Goal: Information Seeking & Learning: Learn about a topic

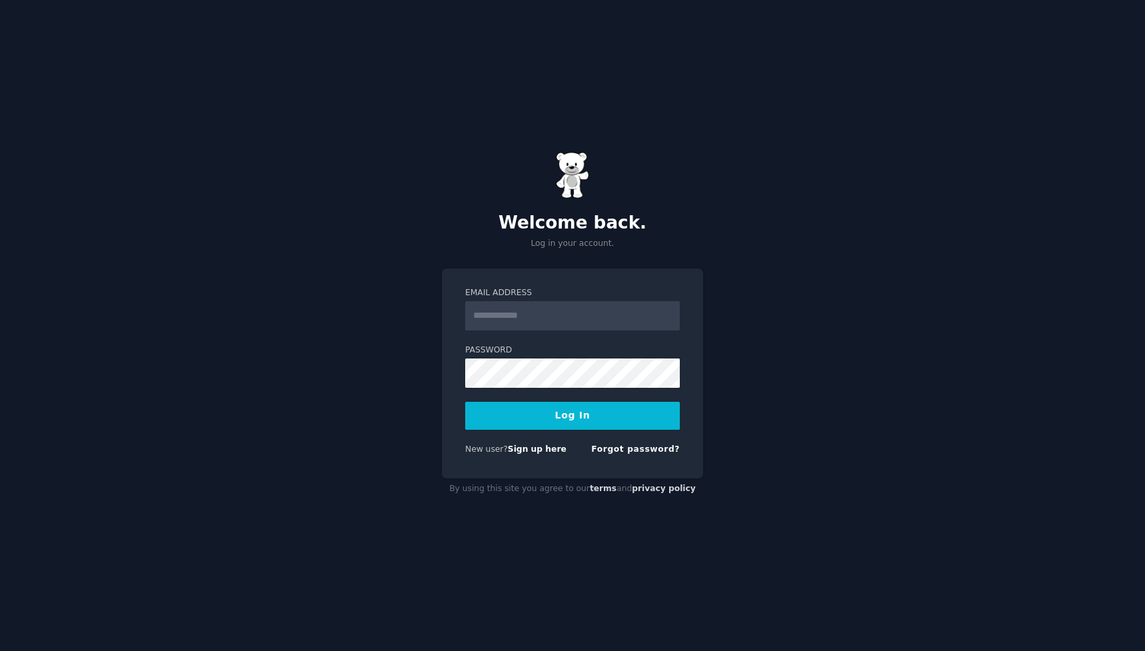
click at [542, 314] on input "Email Address" at bounding box center [572, 315] width 215 height 29
type input "**********"
click at [564, 420] on button "Log In" at bounding box center [572, 416] width 215 height 28
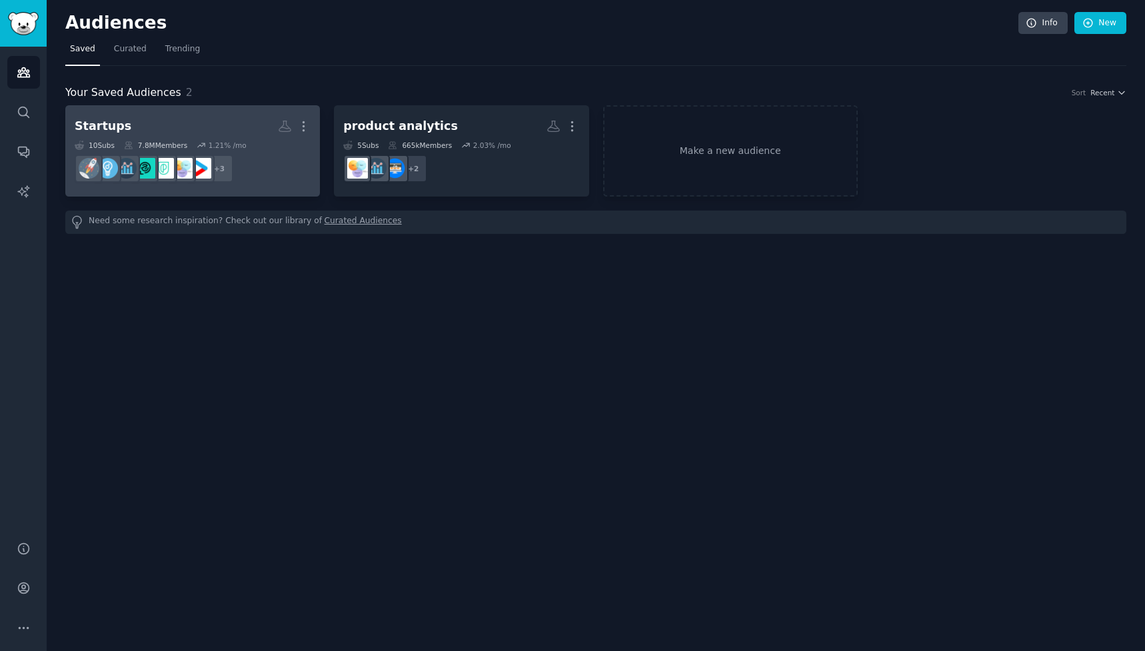
click at [108, 125] on div "Startups" at bounding box center [103, 126] width 57 height 17
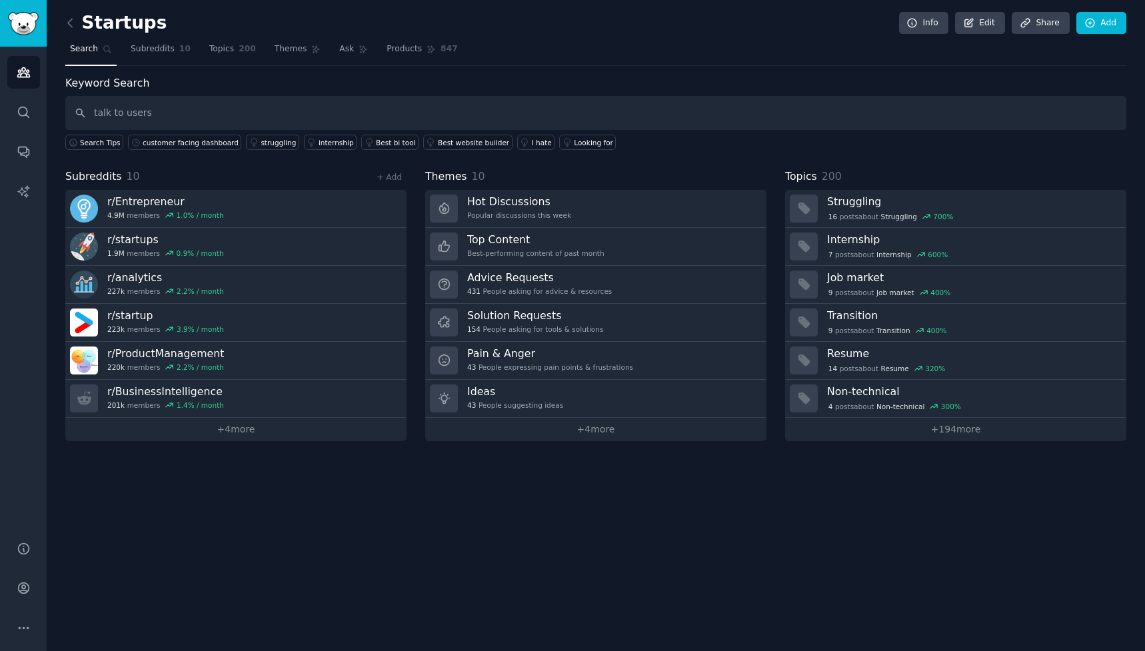
type input "talk to users"
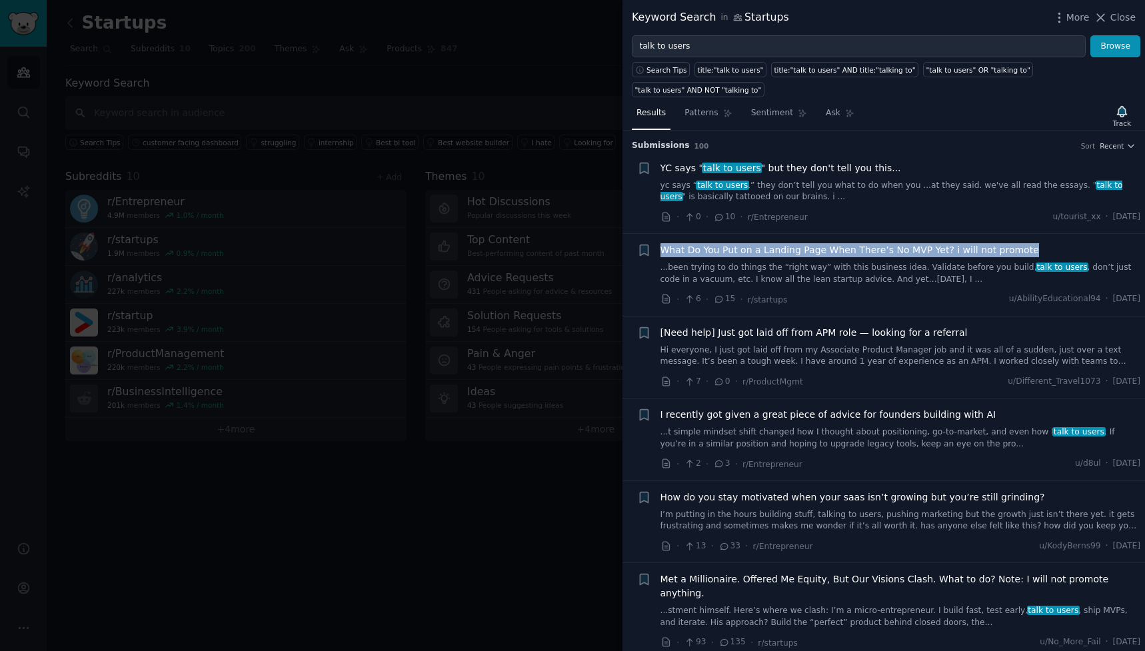
drag, startPoint x: 1041, startPoint y: 250, endPoint x: 662, endPoint y: 254, distance: 379.2
click at [662, 254] on div "What Do You Put on a Landing Page When There’s No MVP Yet? i will not promote" at bounding box center [900, 250] width 480 height 14
copy span "What Do You Put on a Landing Page When There’s No MVP Yet? i will not promote"
click at [896, 249] on span "What Do You Put on a Landing Page When There’s No MVP Yet? i will not promote" at bounding box center [849, 250] width 378 height 14
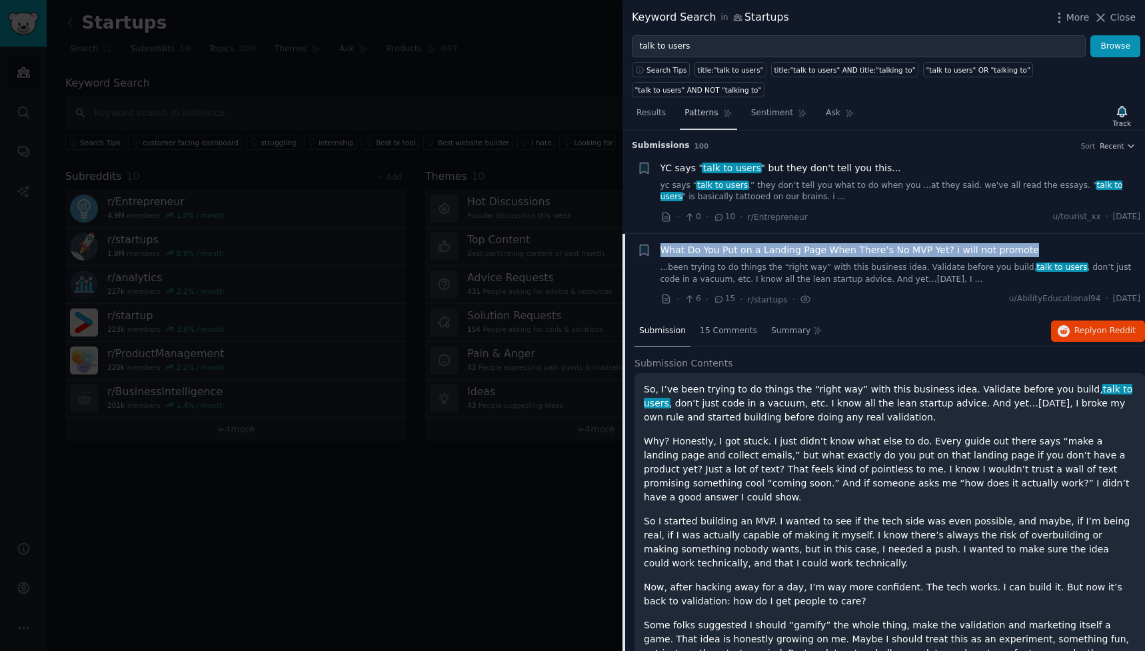
click at [704, 109] on span "Patterns" at bounding box center [700, 113] width 33 height 12
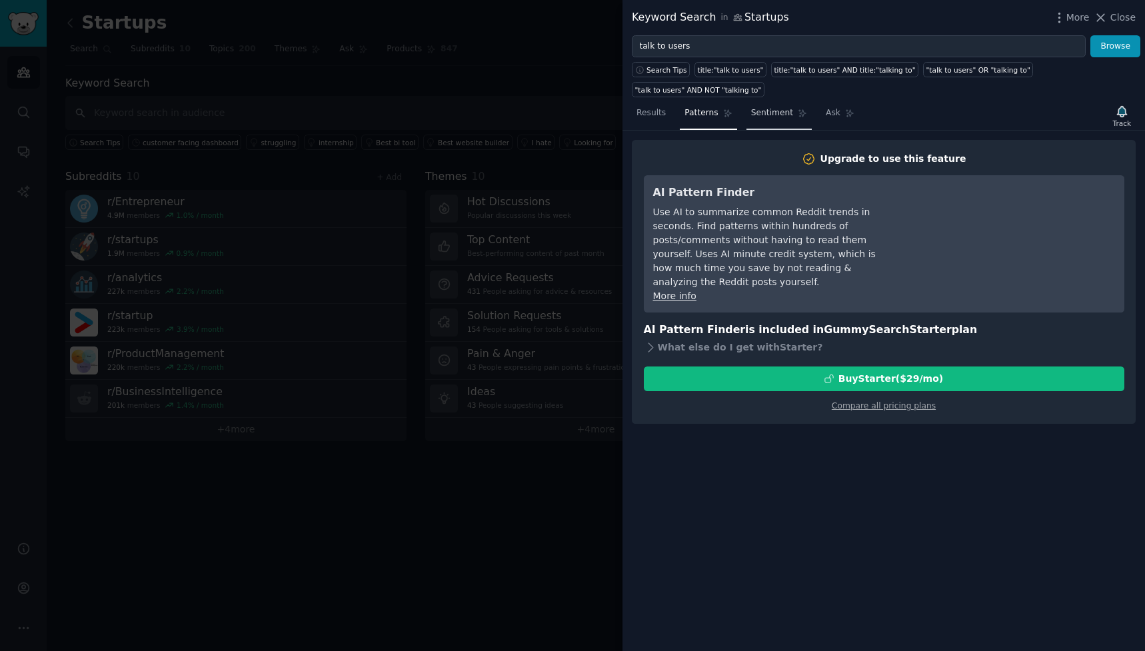
click at [760, 116] on span "Sentiment" at bounding box center [772, 113] width 42 height 12
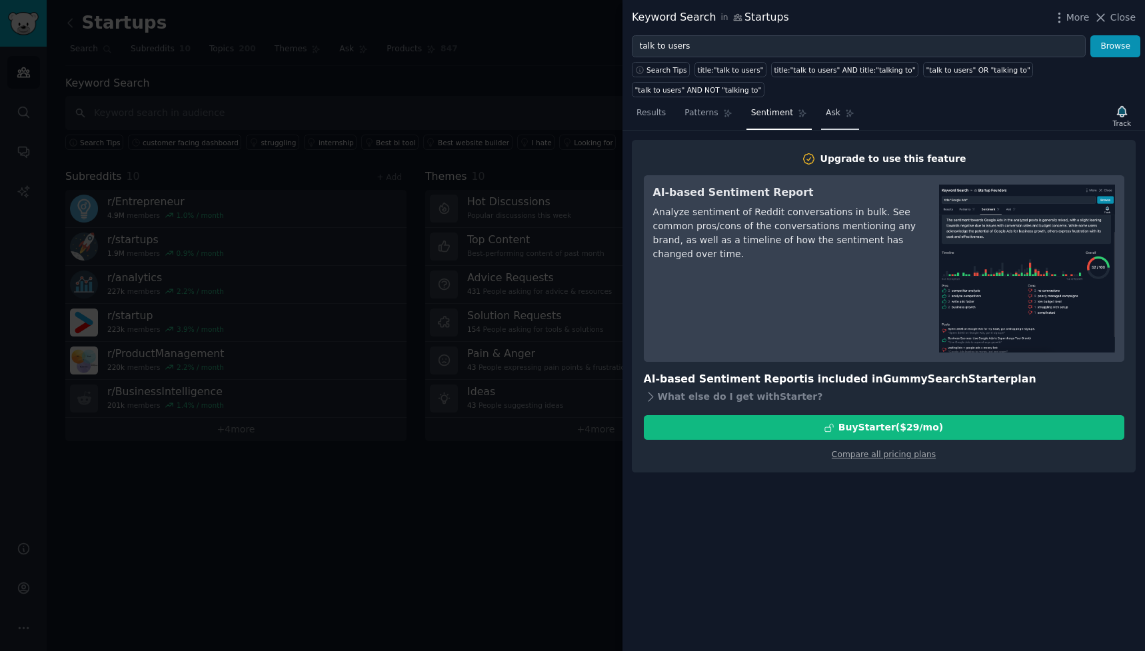
click at [832, 117] on span "Ask" at bounding box center [833, 113] width 15 height 12
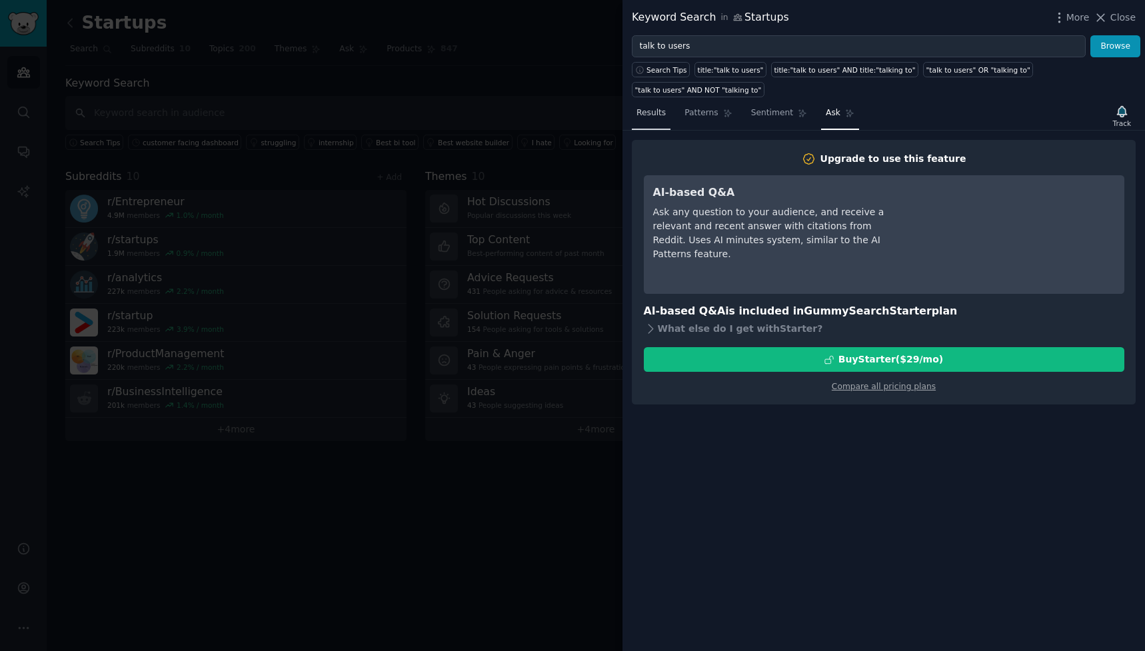
click at [650, 115] on span "Results" at bounding box center [650, 113] width 29 height 12
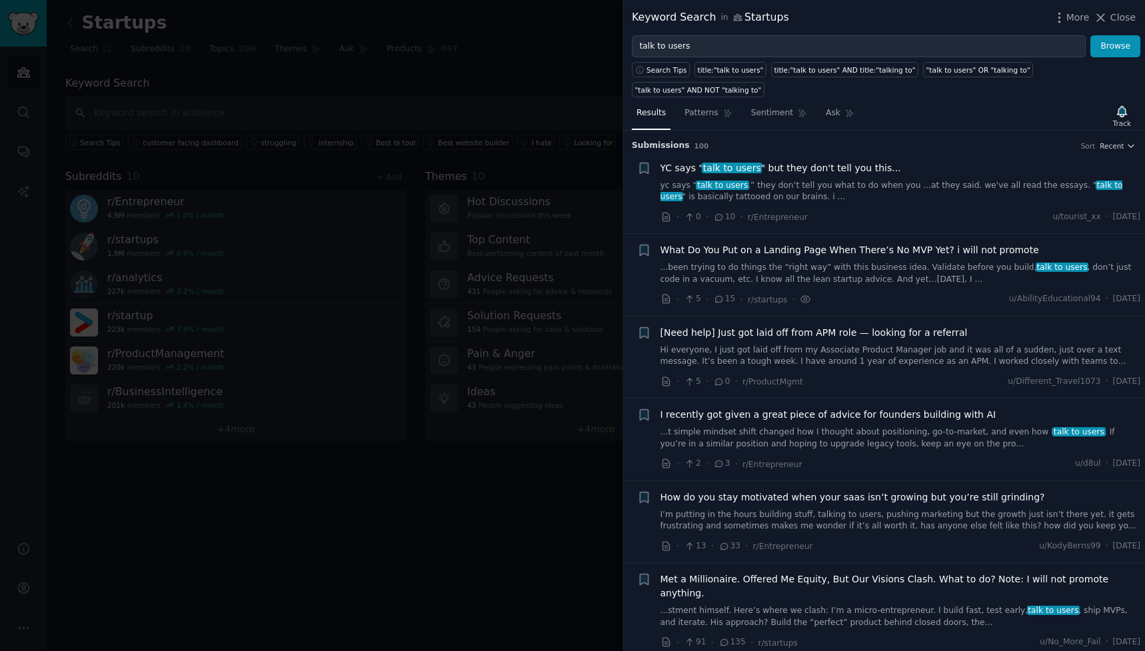
click at [344, 226] on div at bounding box center [572, 325] width 1145 height 651
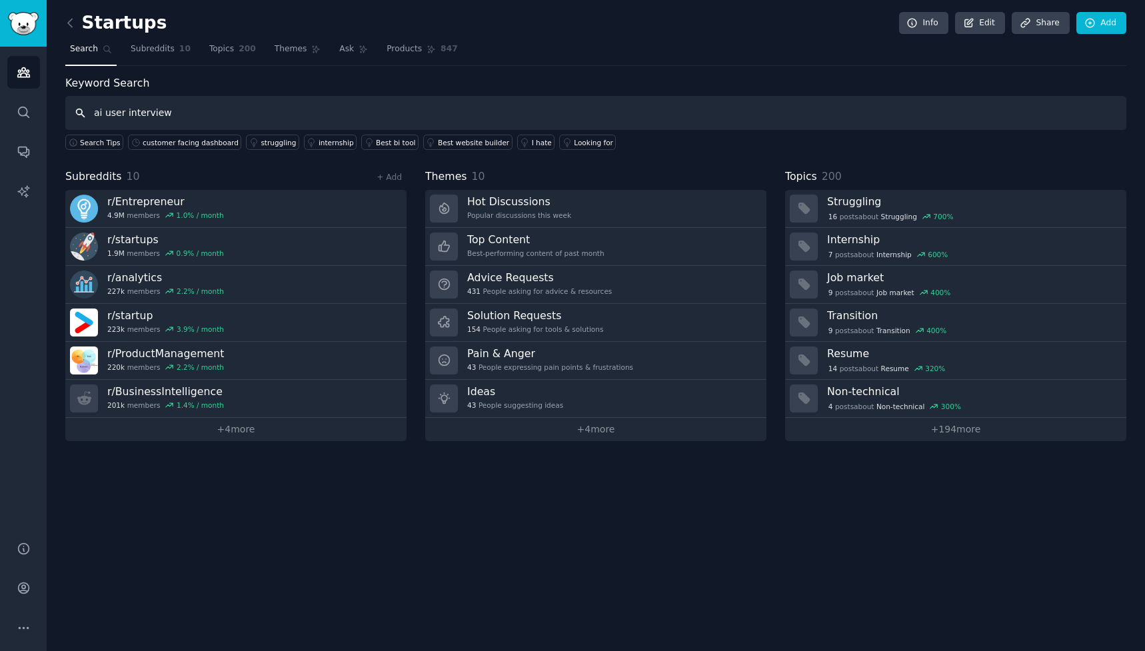
type input "ai user interview"
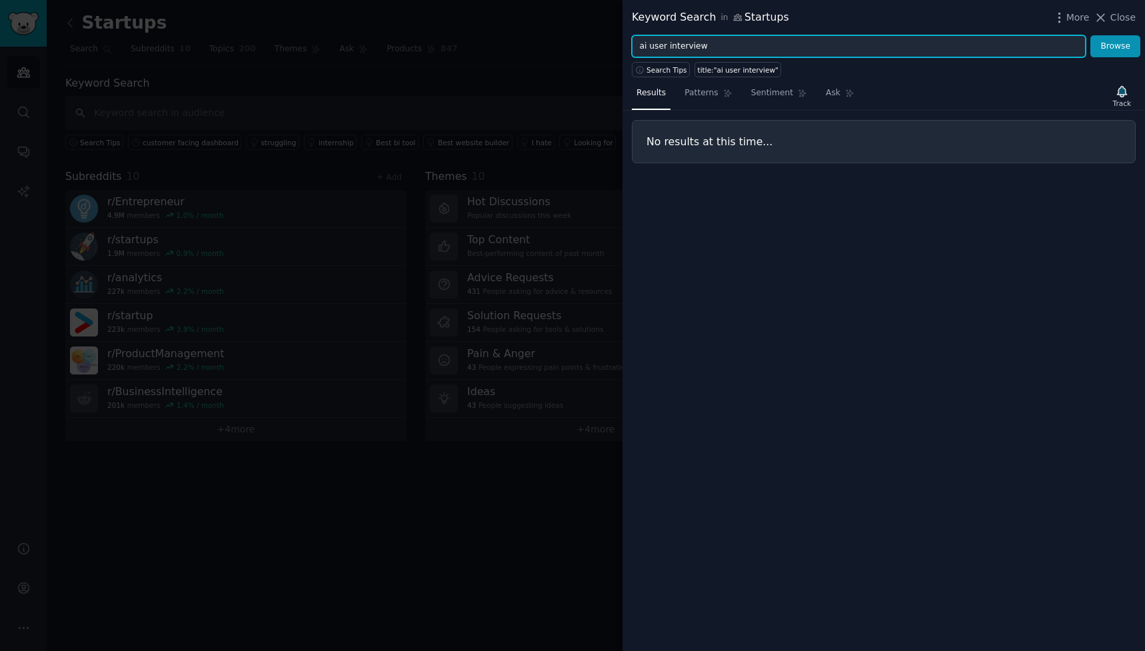
click at [733, 46] on input "ai user interview" at bounding box center [859, 46] width 454 height 23
click at [720, 49] on input "ai user interview" at bounding box center [859, 46] width 454 height 23
click at [1117, 19] on span "Close" at bounding box center [1122, 18] width 25 height 14
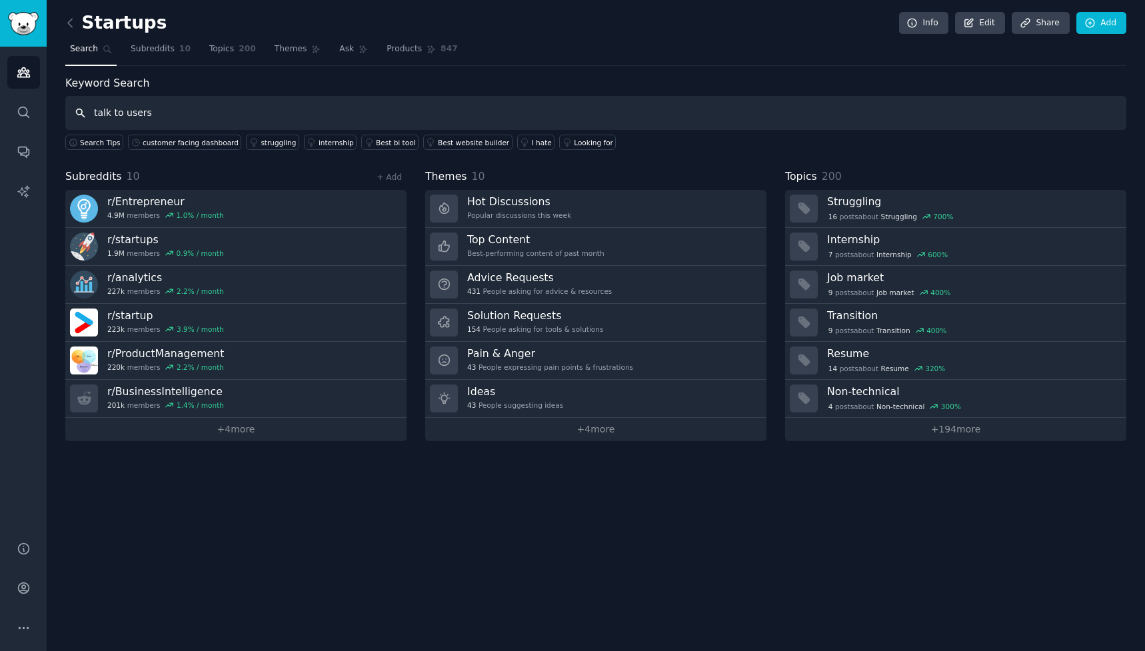
type input "talk to users"
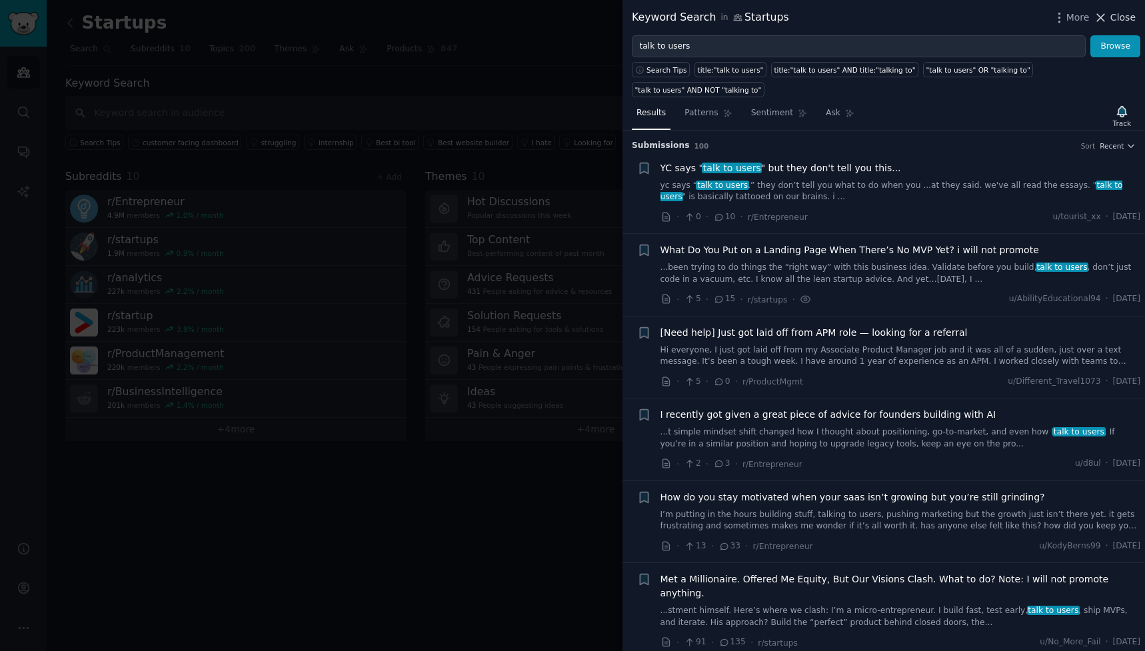
click at [1121, 19] on span "Close" at bounding box center [1122, 18] width 25 height 14
